Goal: Navigation & Orientation: Find specific page/section

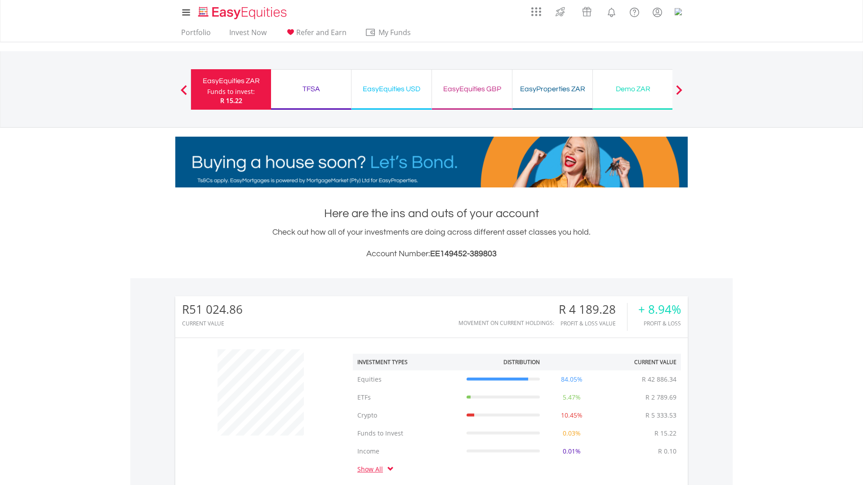
scroll to position [86, 171]
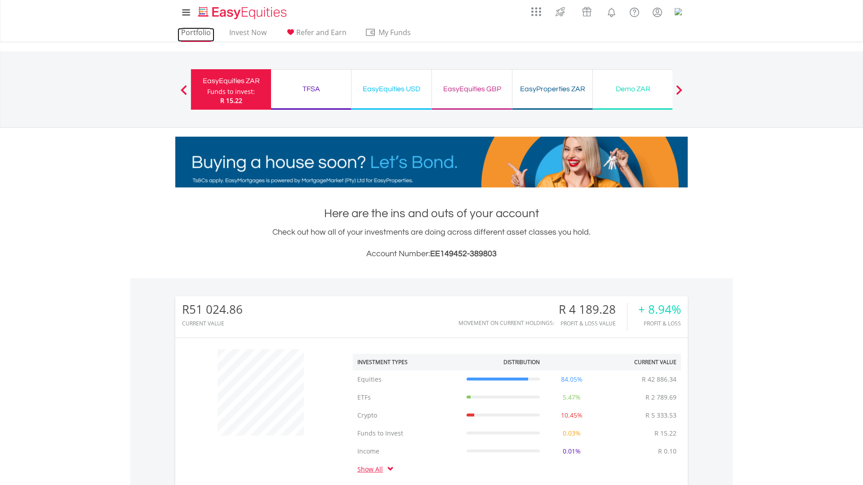
click at [186, 30] on link "Portfolio" at bounding box center [196, 35] width 37 height 14
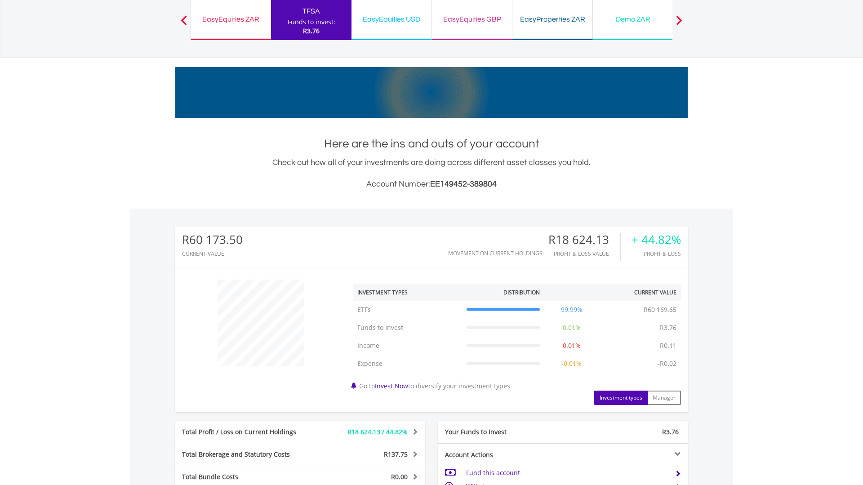
scroll to position [4, 0]
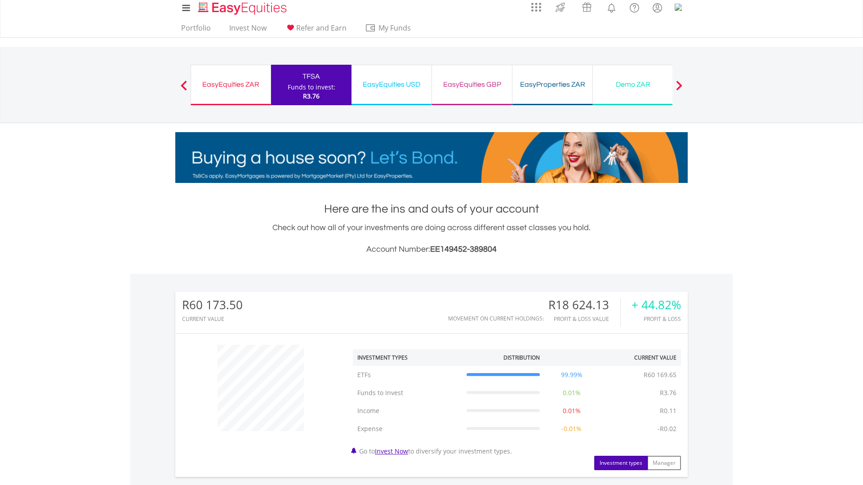
click at [402, 93] on div "EasyEquities USD Funds to invest: R3.76" at bounding box center [391, 85] width 80 height 40
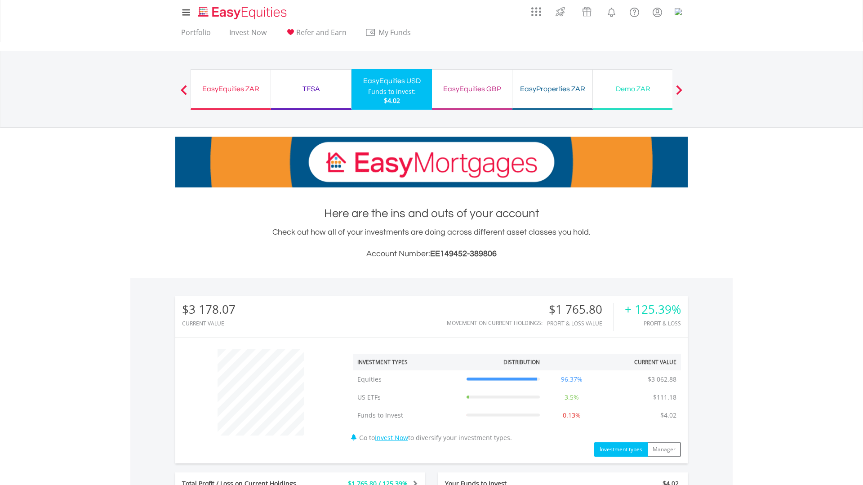
click at [466, 90] on div "EasyEquities GBP" at bounding box center [471, 89] width 69 height 13
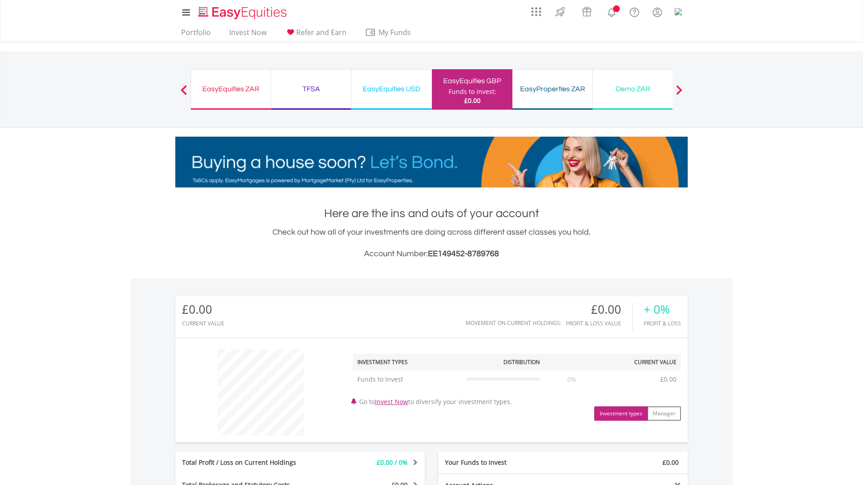
scroll to position [86, 171]
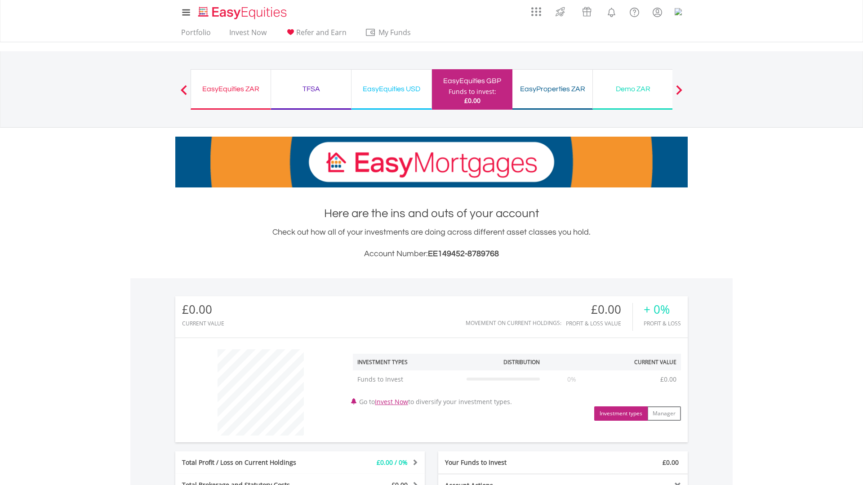
click at [235, 94] on div "EasyEquities ZAR" at bounding box center [230, 89] width 69 height 13
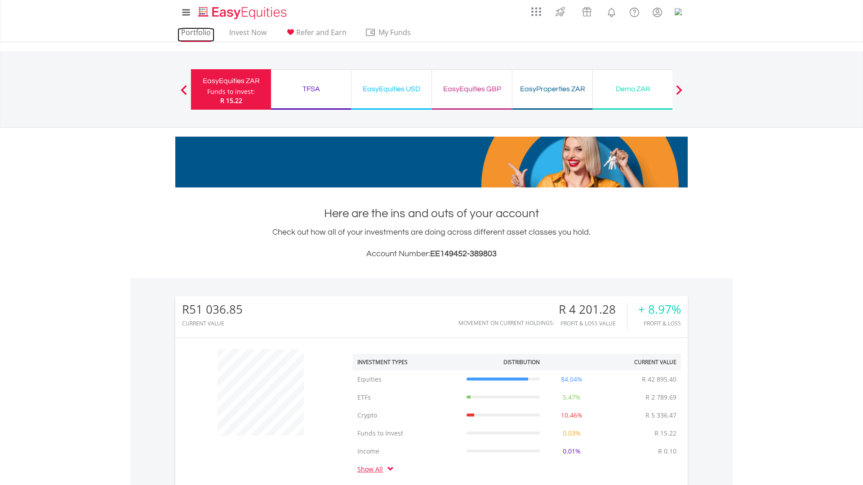
click at [202, 34] on link "Portfolio" at bounding box center [196, 35] width 37 height 14
